Goal: Task Accomplishment & Management: Use online tool/utility

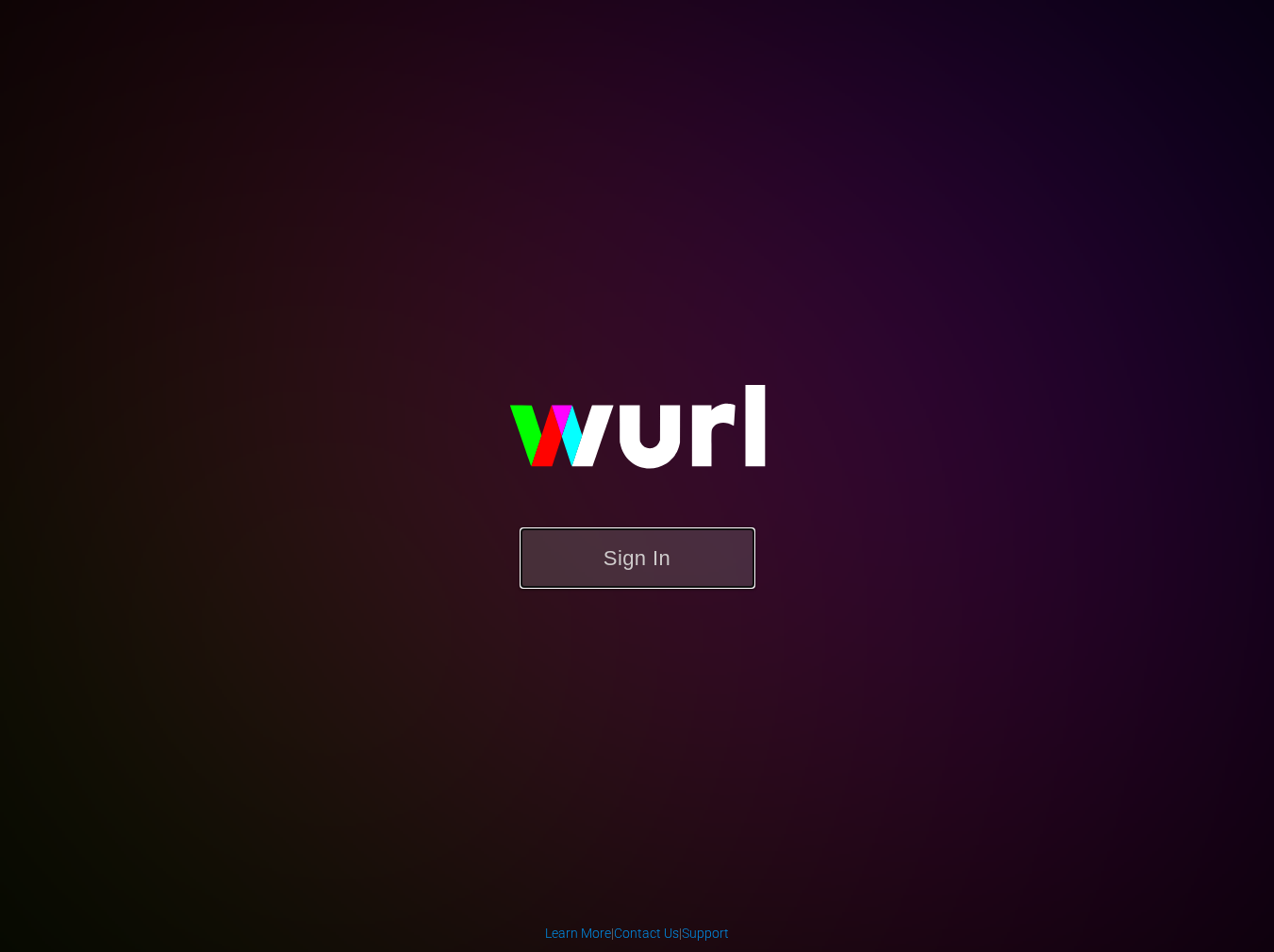
click at [632, 547] on button "Sign In" at bounding box center [638, 558] width 236 height 61
click at [625, 544] on button "Sign In" at bounding box center [638, 558] width 236 height 61
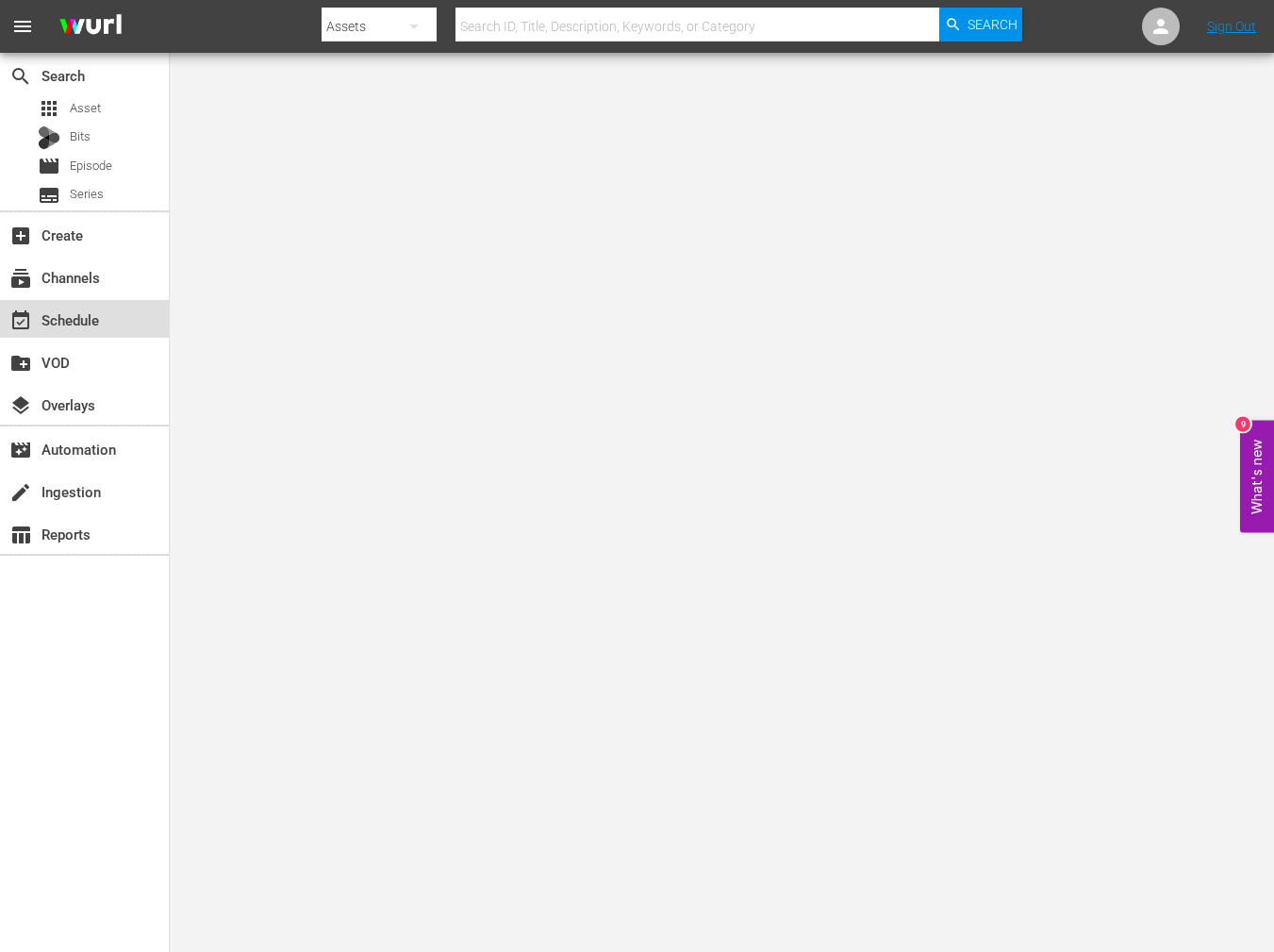
click at [86, 315] on div "event_available Schedule" at bounding box center [53, 317] width 106 height 17
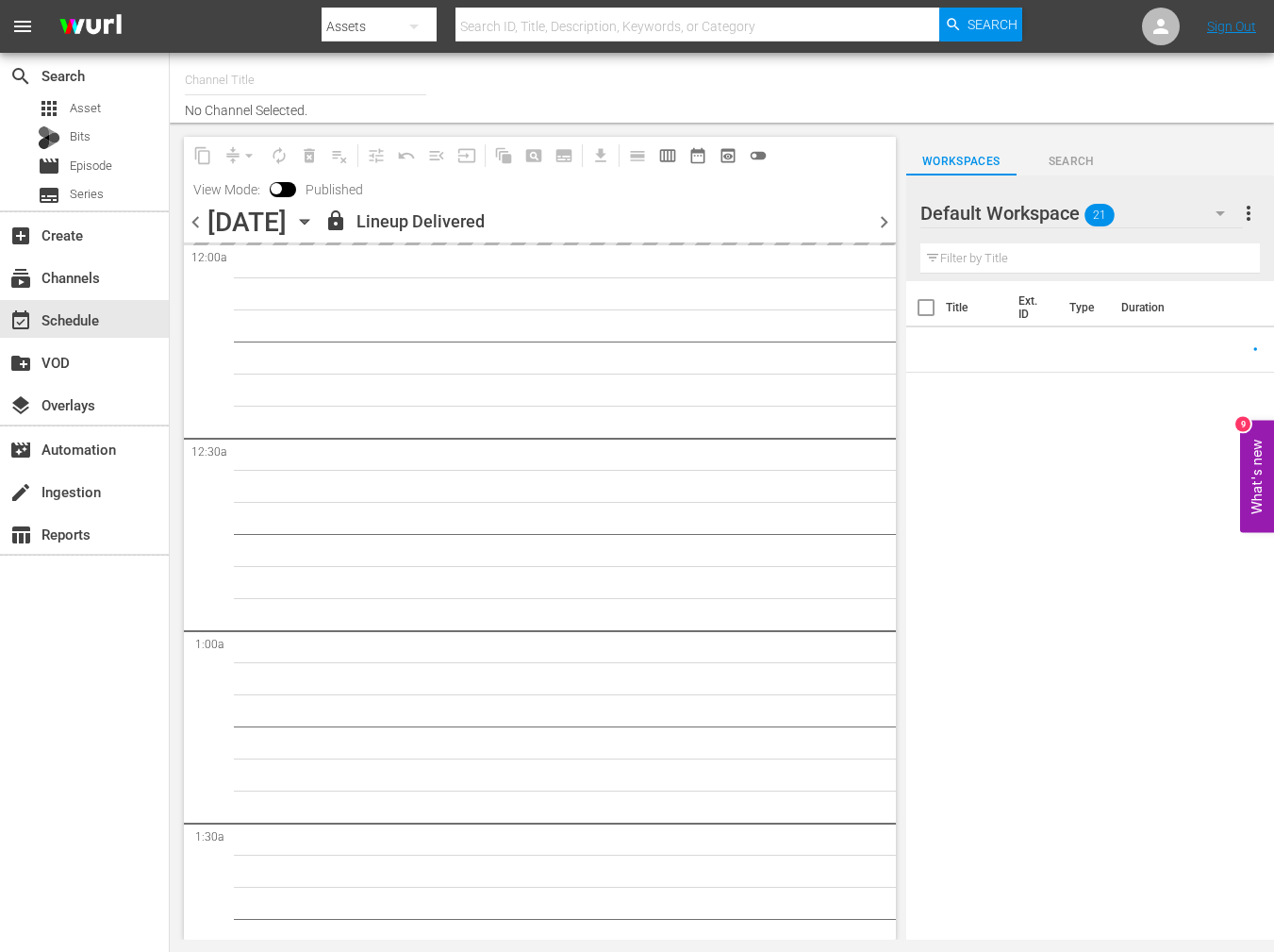
type input "AIR & SPACE (1684)"
